Goal: Information Seeking & Learning: Understand process/instructions

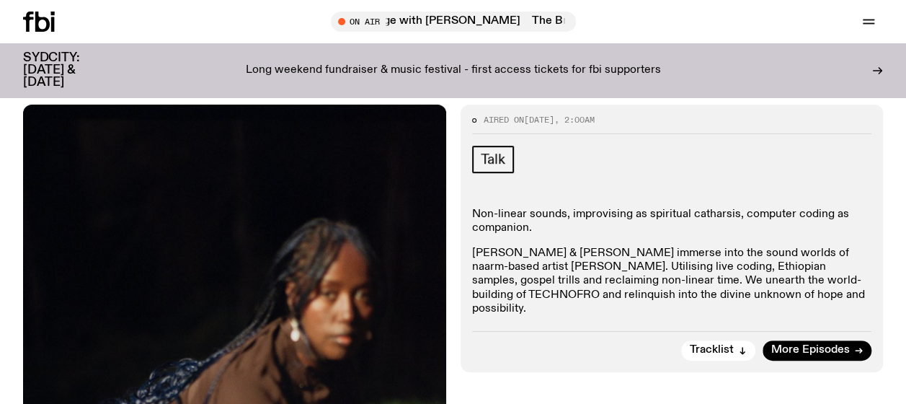
scroll to position [284, 0]
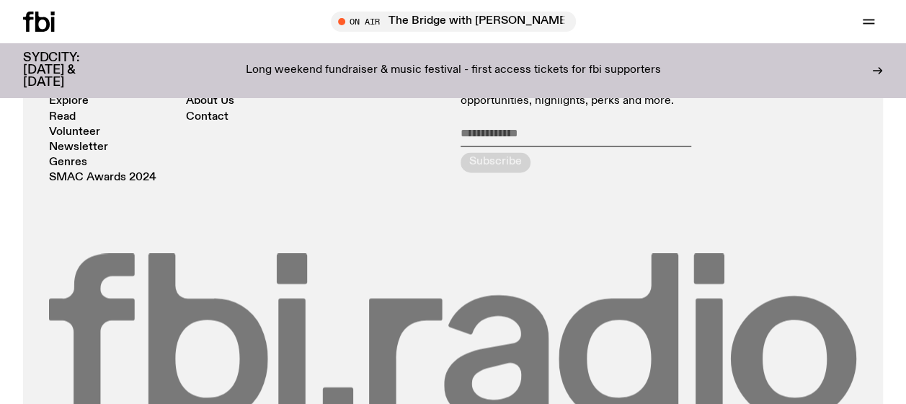
scroll to position [1201, 0]
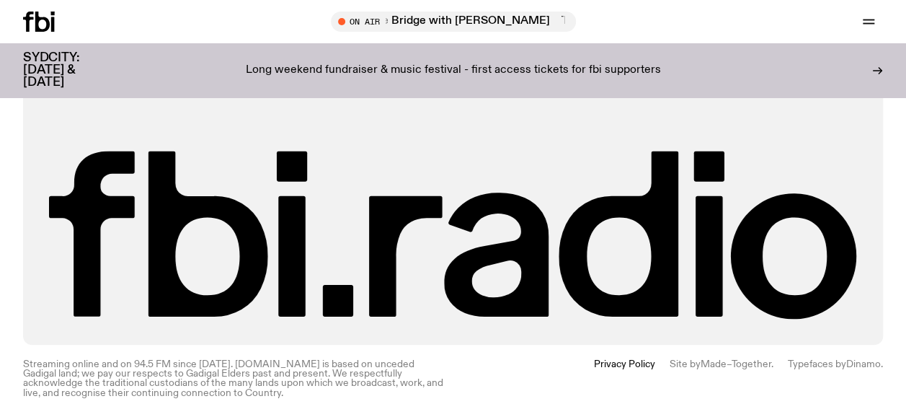
click at [30, 25] on icon at bounding box center [39, 22] width 32 height 20
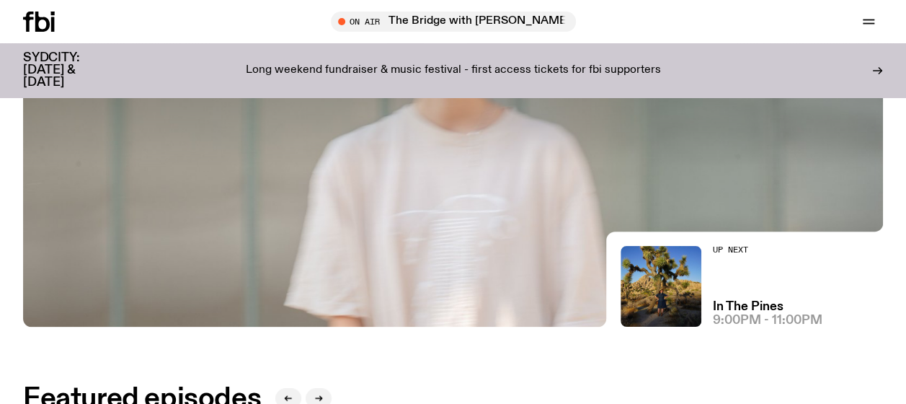
scroll to position [141, 0]
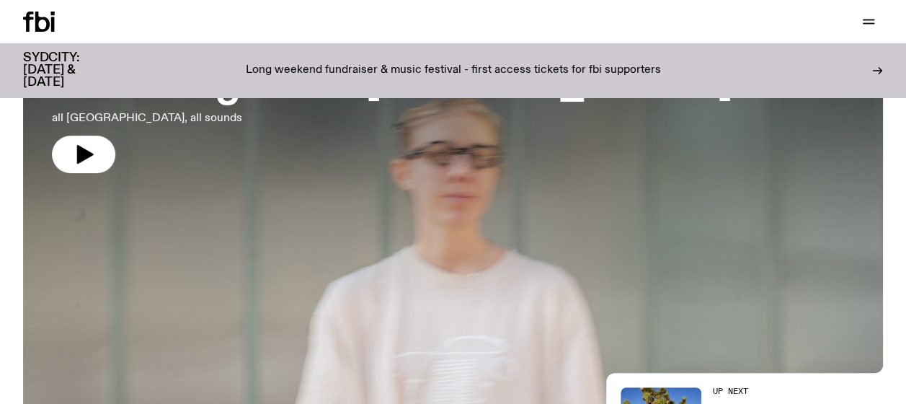
click at [862, 6] on div "Schedule Explore Read Volunteer Newsletter Support Us" at bounding box center [453, 21] width 906 height 43
click at [865, 17] on icon "button" at bounding box center [868, 21] width 17 height 17
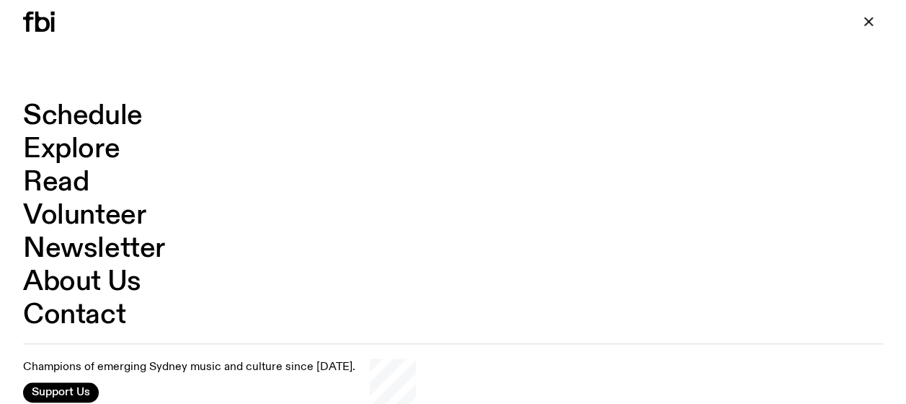
click at [97, 287] on link "About Us" at bounding box center [82, 281] width 118 height 27
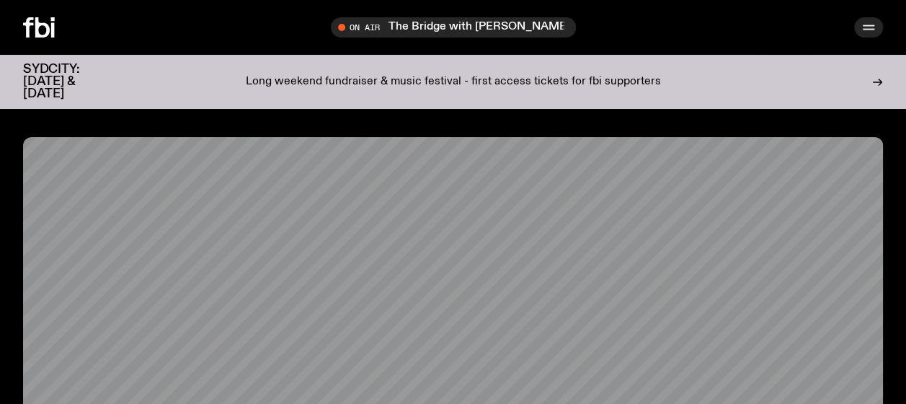
click at [877, 27] on button "button" at bounding box center [869, 27] width 29 height 20
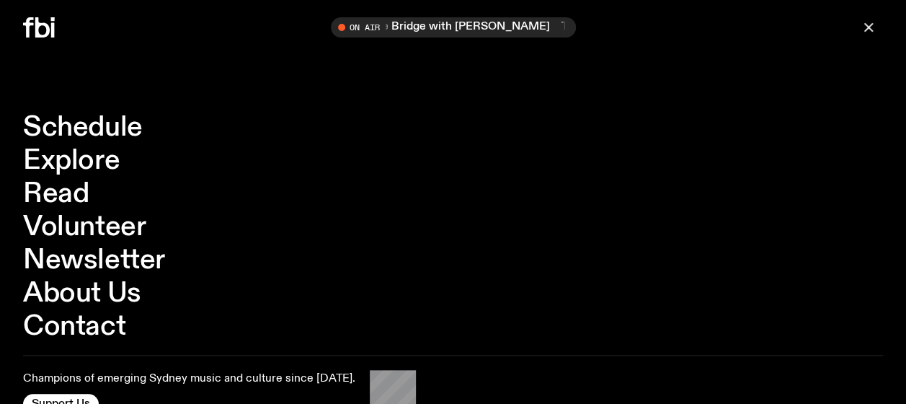
click at [36, 224] on link "Volunteer" at bounding box center [84, 226] width 123 height 27
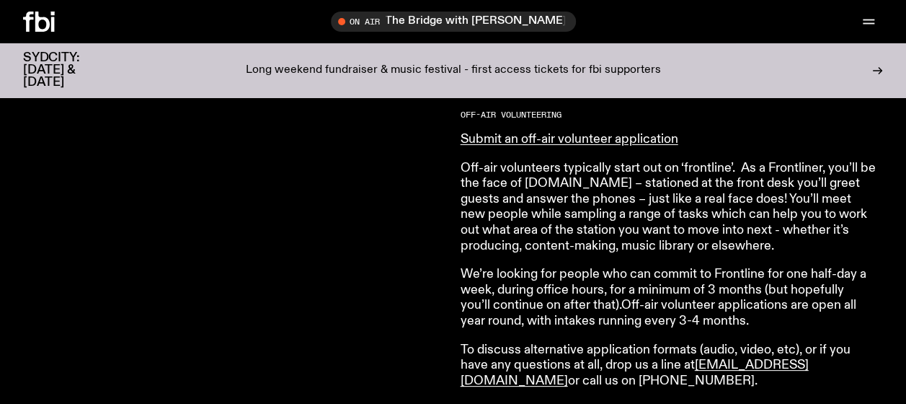
scroll to position [859, 0]
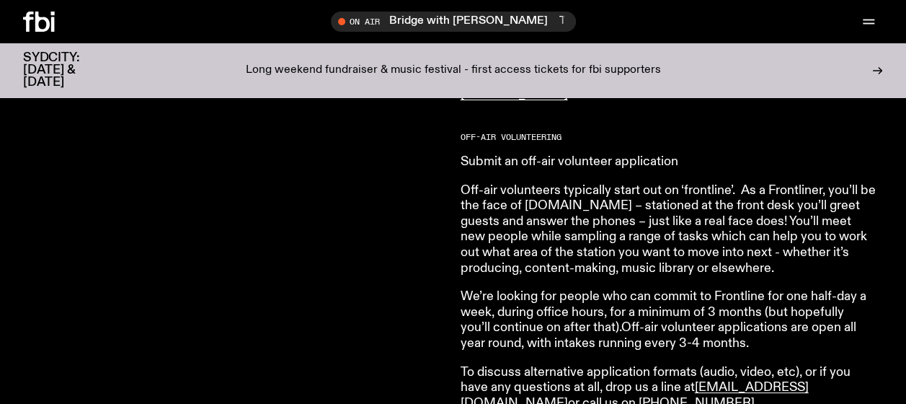
click at [495, 158] on link "Submit an off-air volunteer application" at bounding box center [570, 161] width 218 height 13
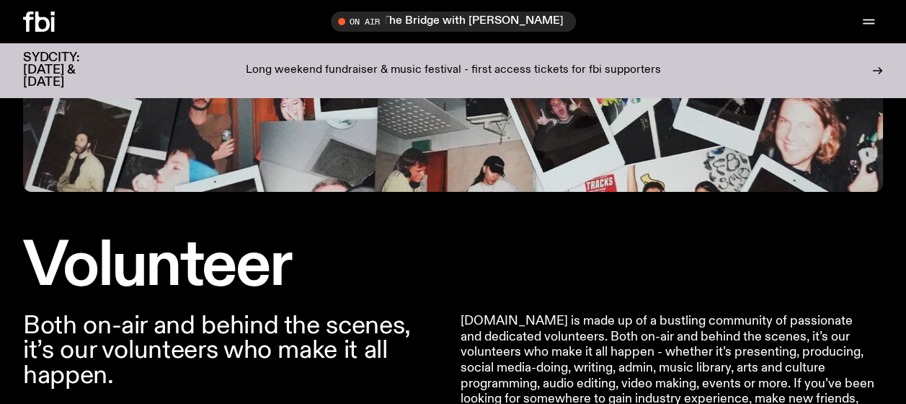
scroll to position [423, 0]
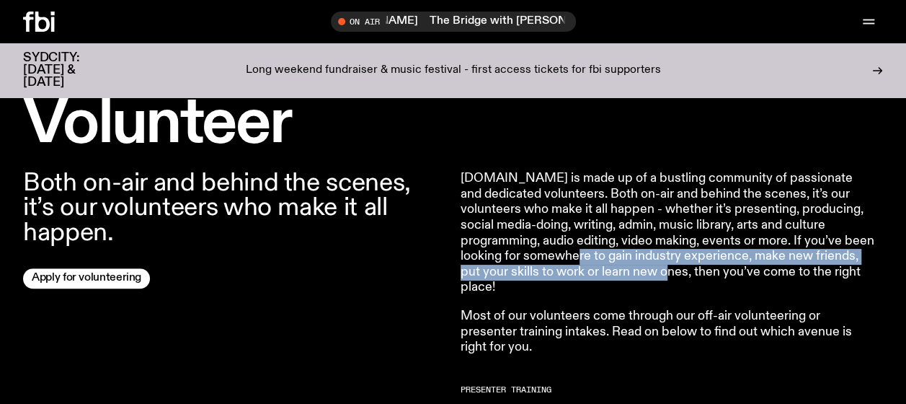
drag, startPoint x: 601, startPoint y: 258, endPoint x: 689, endPoint y: 271, distance: 89.6
copy p "o gain industry experience, make new friends, put your skills to work or learn …"
